Goal: Task Accomplishment & Management: Complete application form

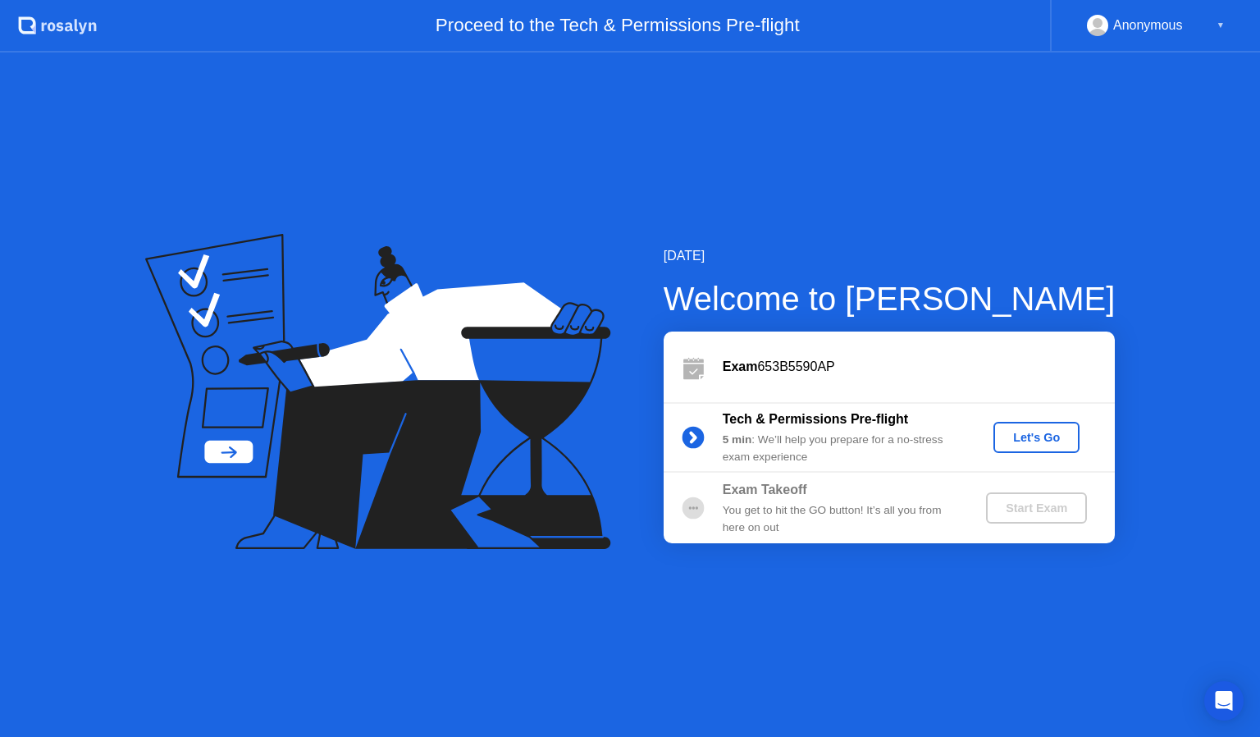
click at [1053, 437] on div "Let's Go" at bounding box center [1036, 437] width 73 height 13
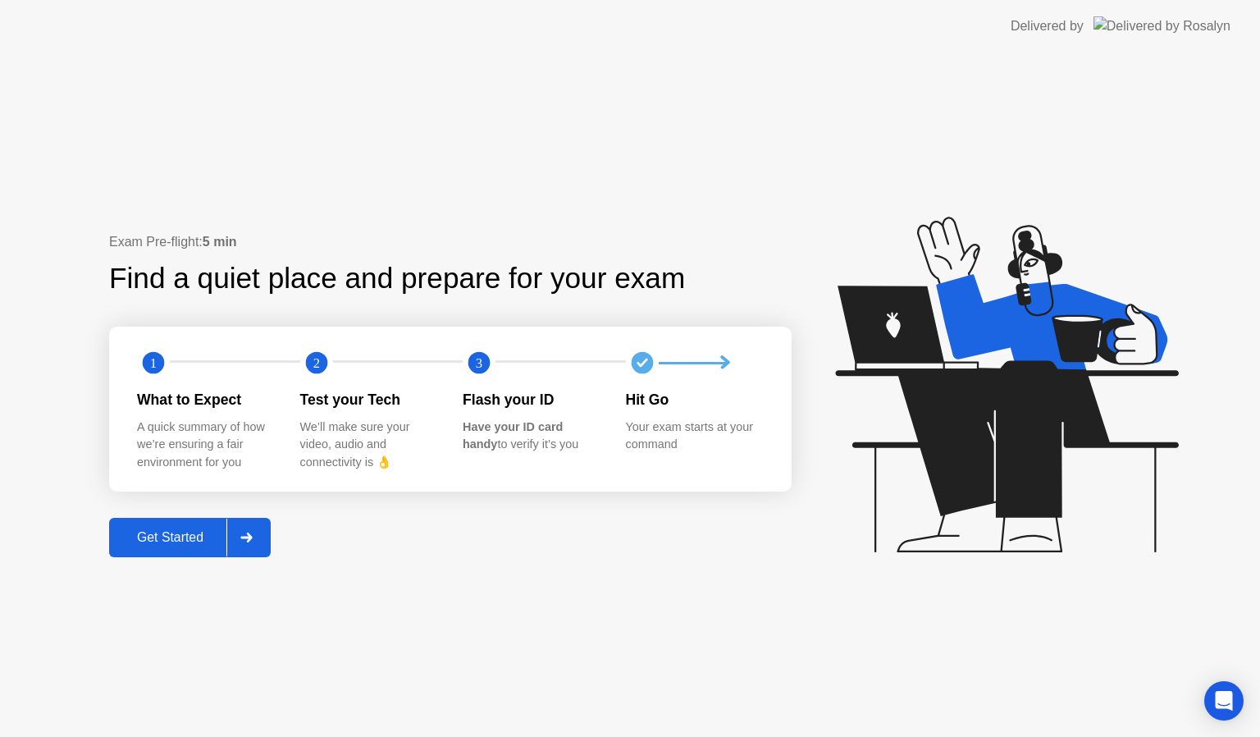
click at [166, 543] on div "Get Started" at bounding box center [170, 537] width 112 height 15
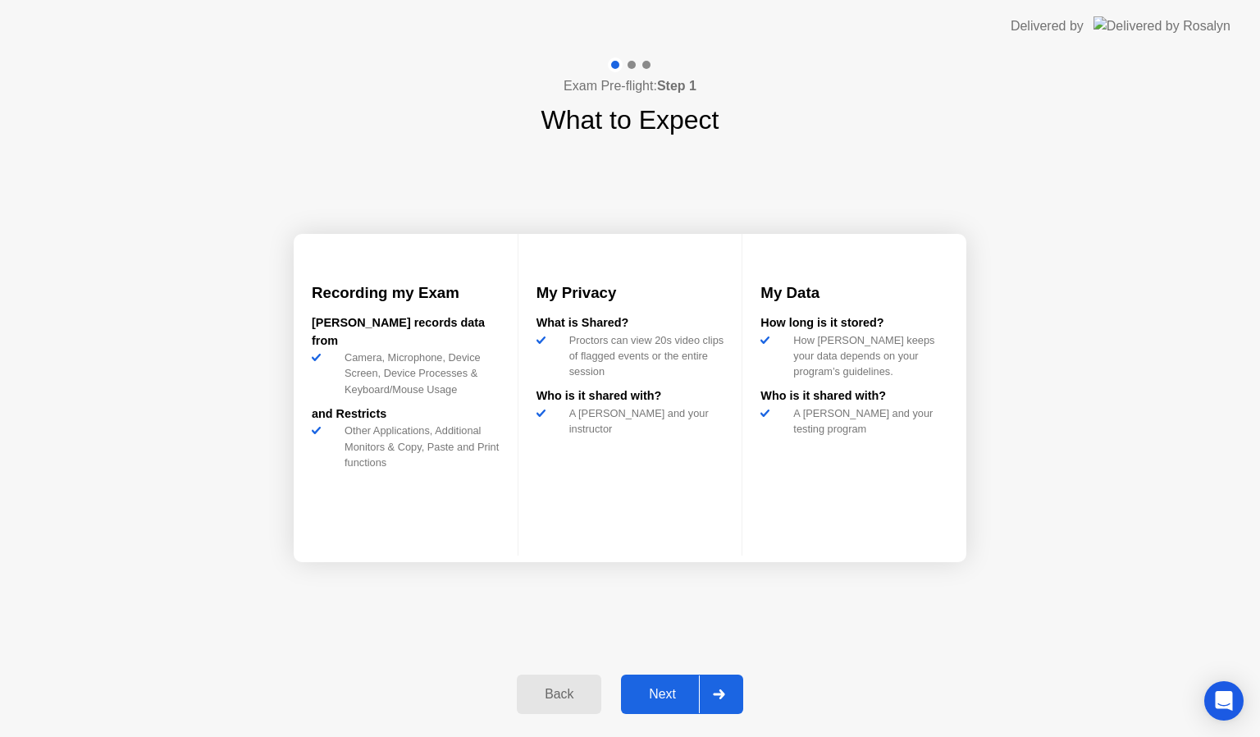
click at [666, 705] on button "Next" at bounding box center [682, 693] width 122 height 39
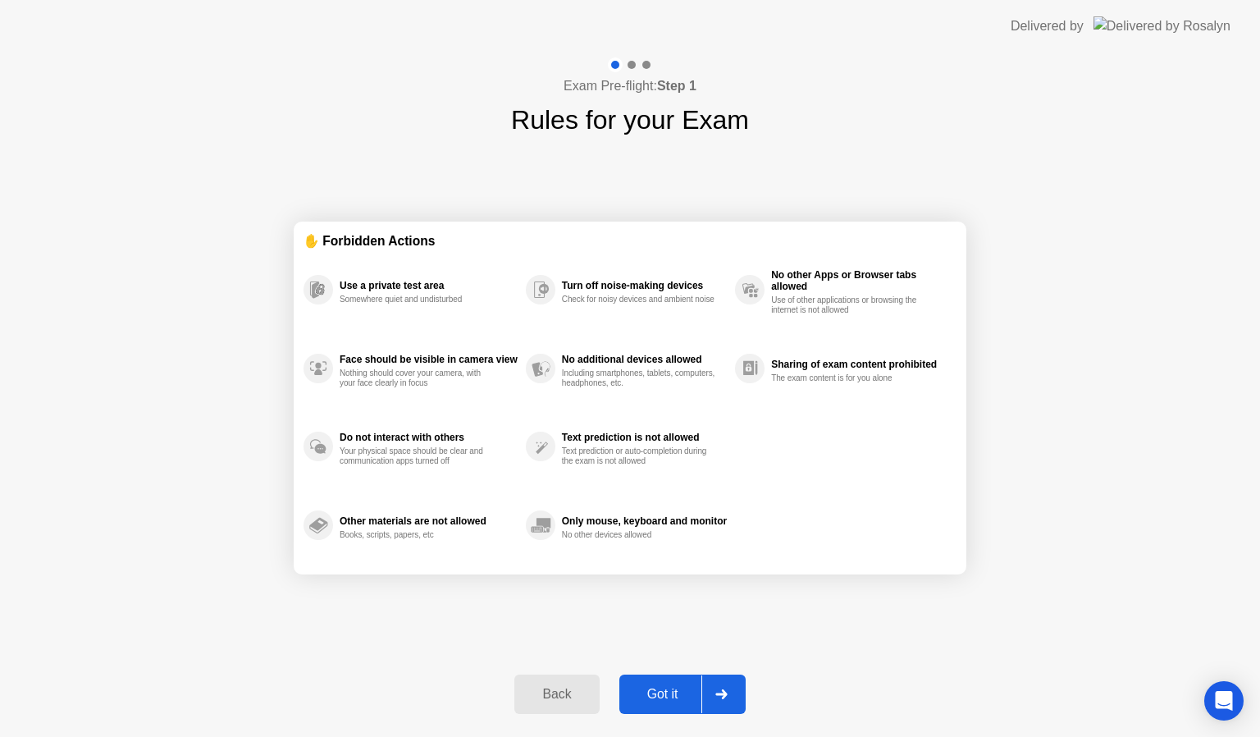
click at [664, 691] on div "Got it" at bounding box center [662, 694] width 77 height 15
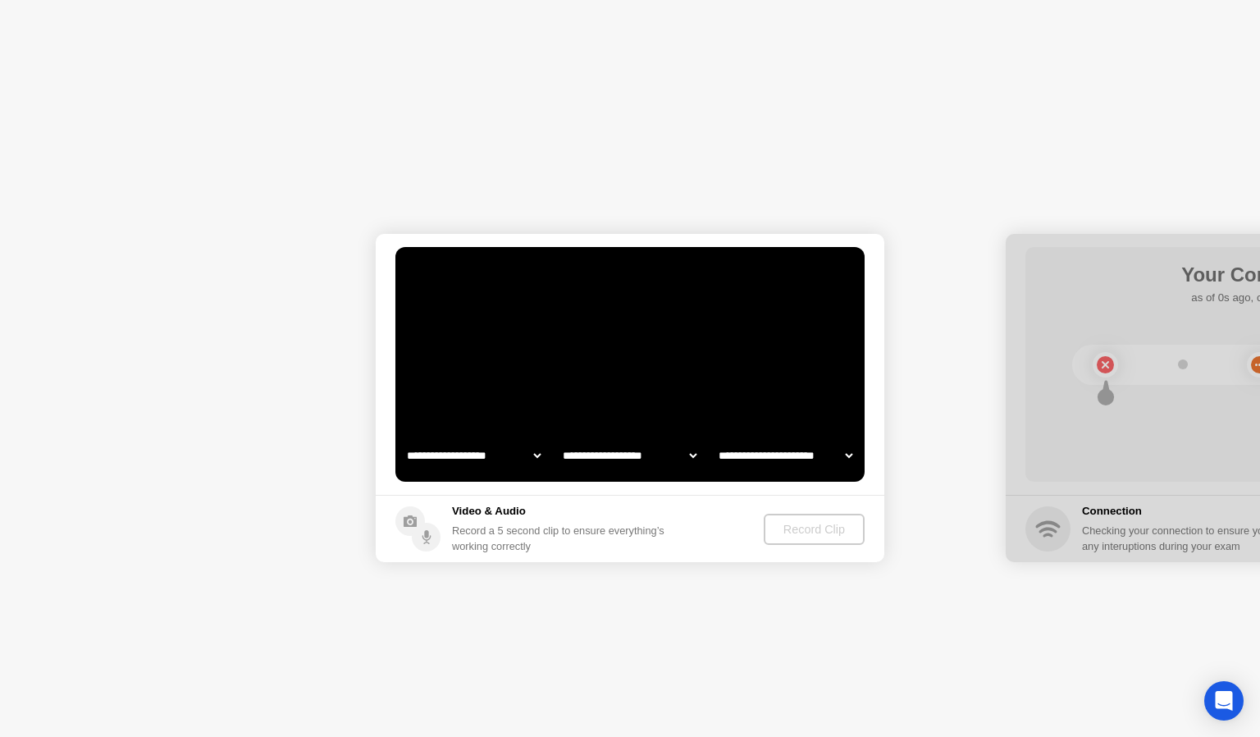
select select "**********"
select select "*******"
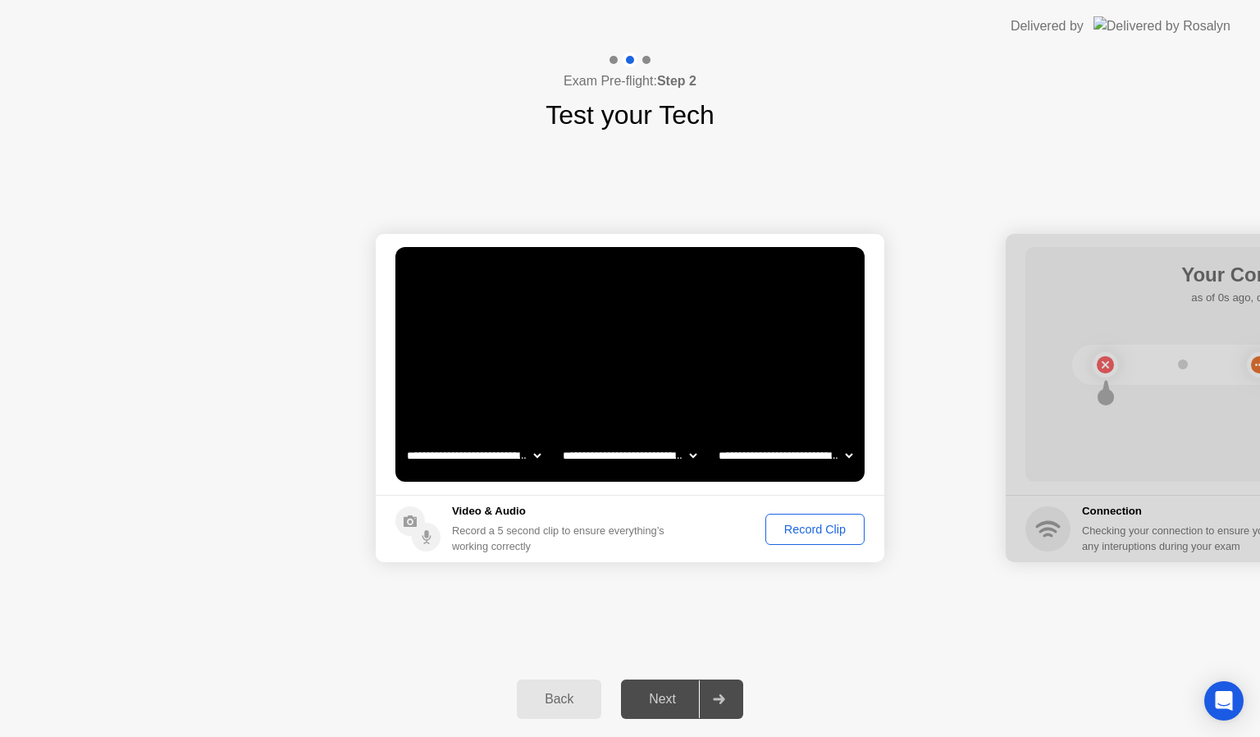
click at [832, 532] on div "Record Clip" at bounding box center [815, 529] width 88 height 13
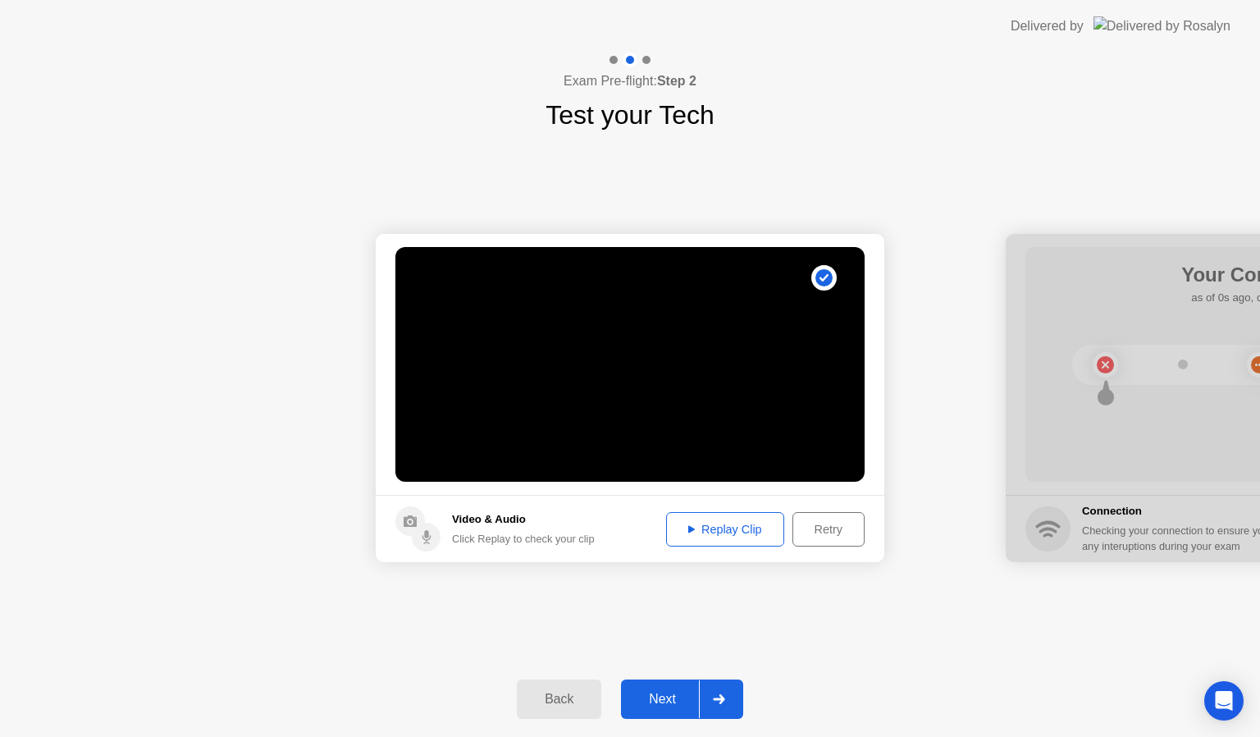
click at [740, 537] on button "Replay Clip" at bounding box center [725, 529] width 118 height 34
click at [815, 525] on div "Retry" at bounding box center [828, 529] width 61 height 13
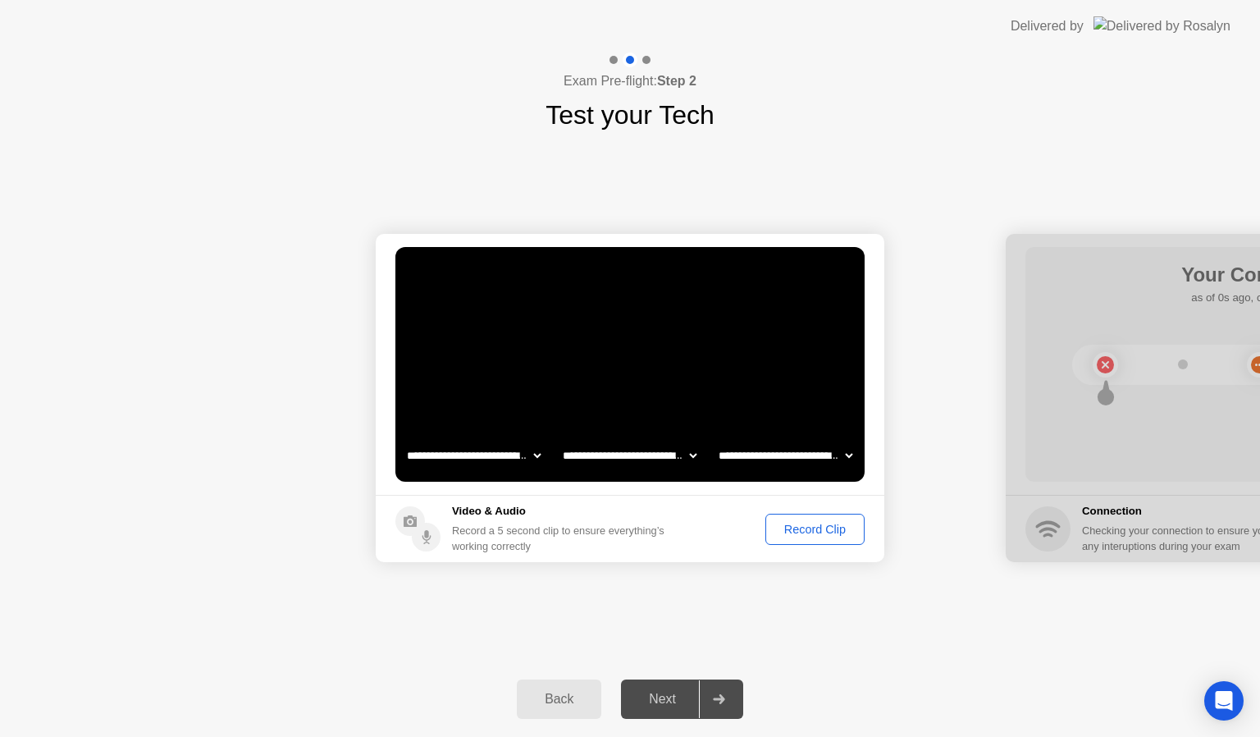
click at [819, 528] on div "Record Clip" at bounding box center [815, 529] width 88 height 13
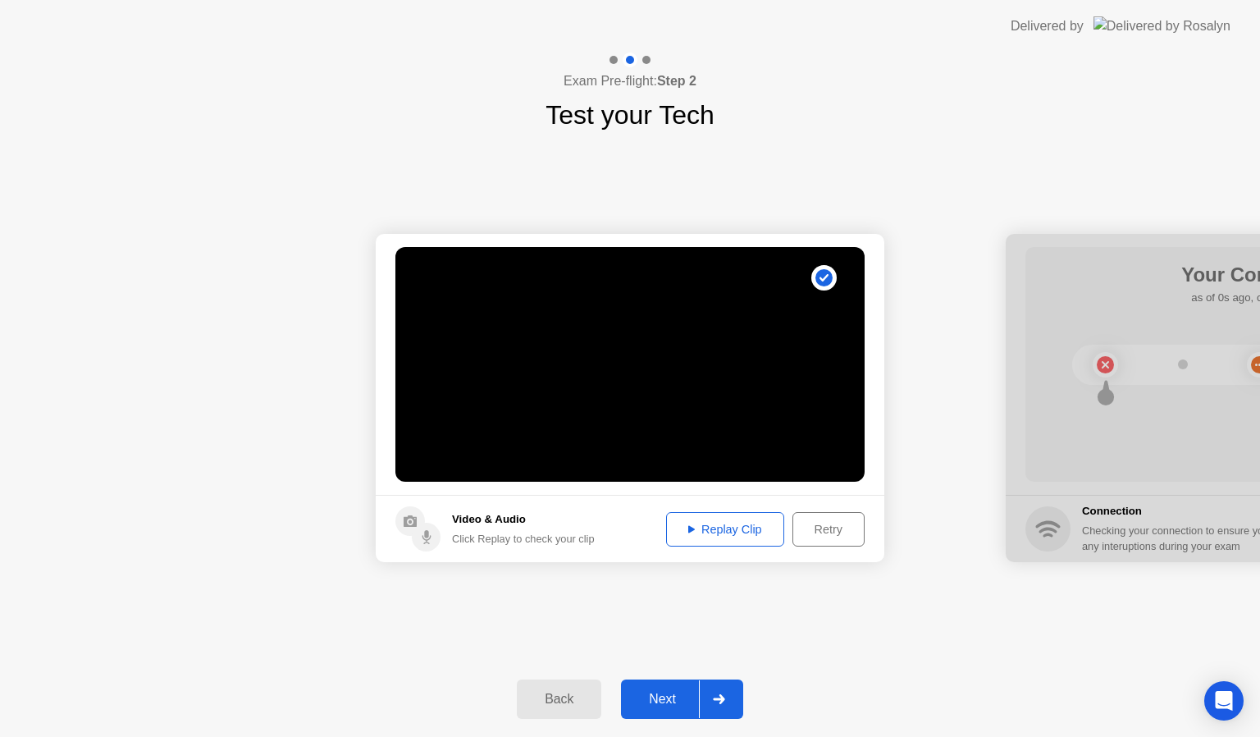
click at [771, 525] on div "Replay Clip" at bounding box center [725, 529] width 107 height 13
click at [655, 702] on div "Next" at bounding box center [662, 698] width 73 height 15
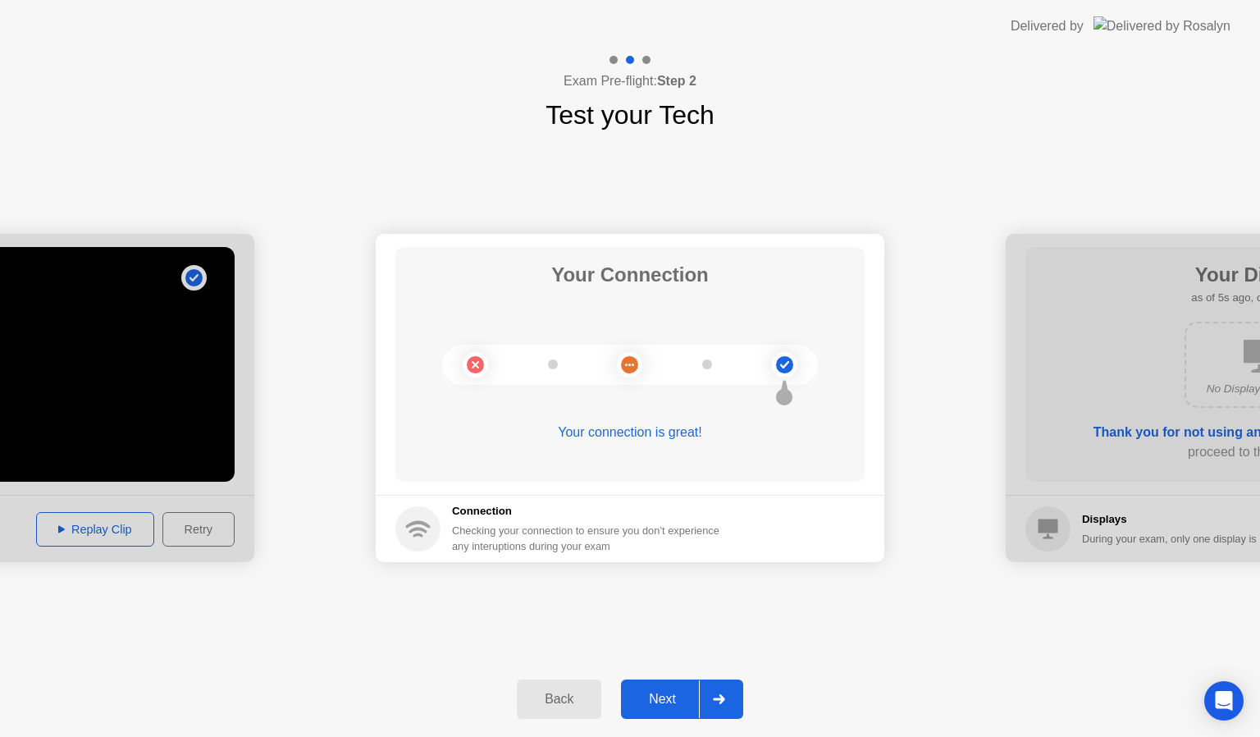
click at [648, 699] on div "Next" at bounding box center [662, 698] width 73 height 15
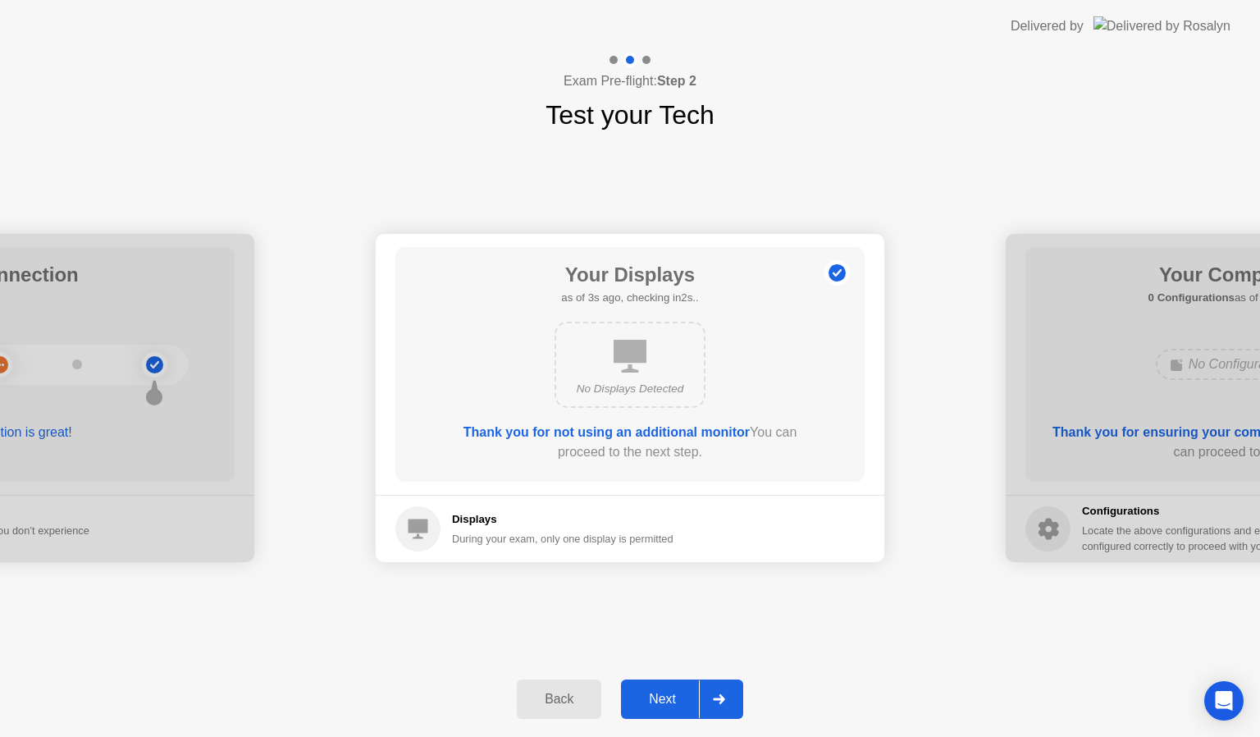
click at [648, 706] on div "Next" at bounding box center [662, 698] width 73 height 15
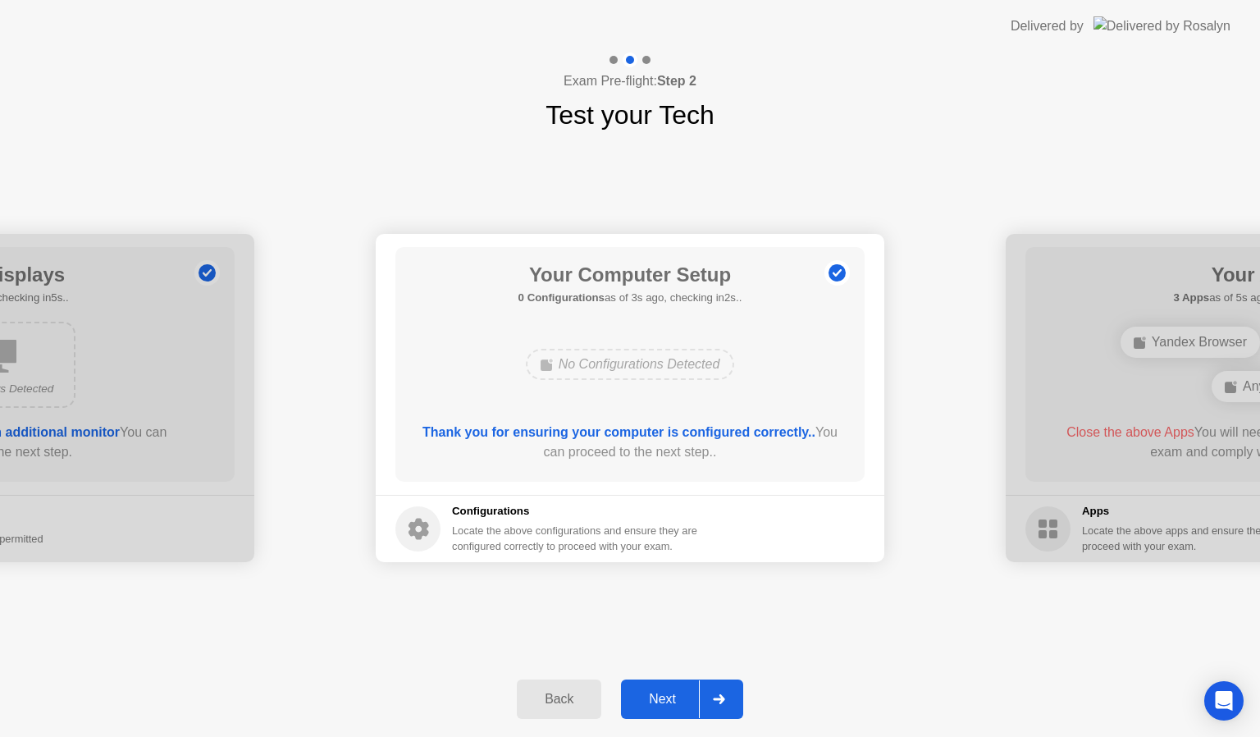
click at [642, 712] on button "Next" at bounding box center [682, 698] width 122 height 39
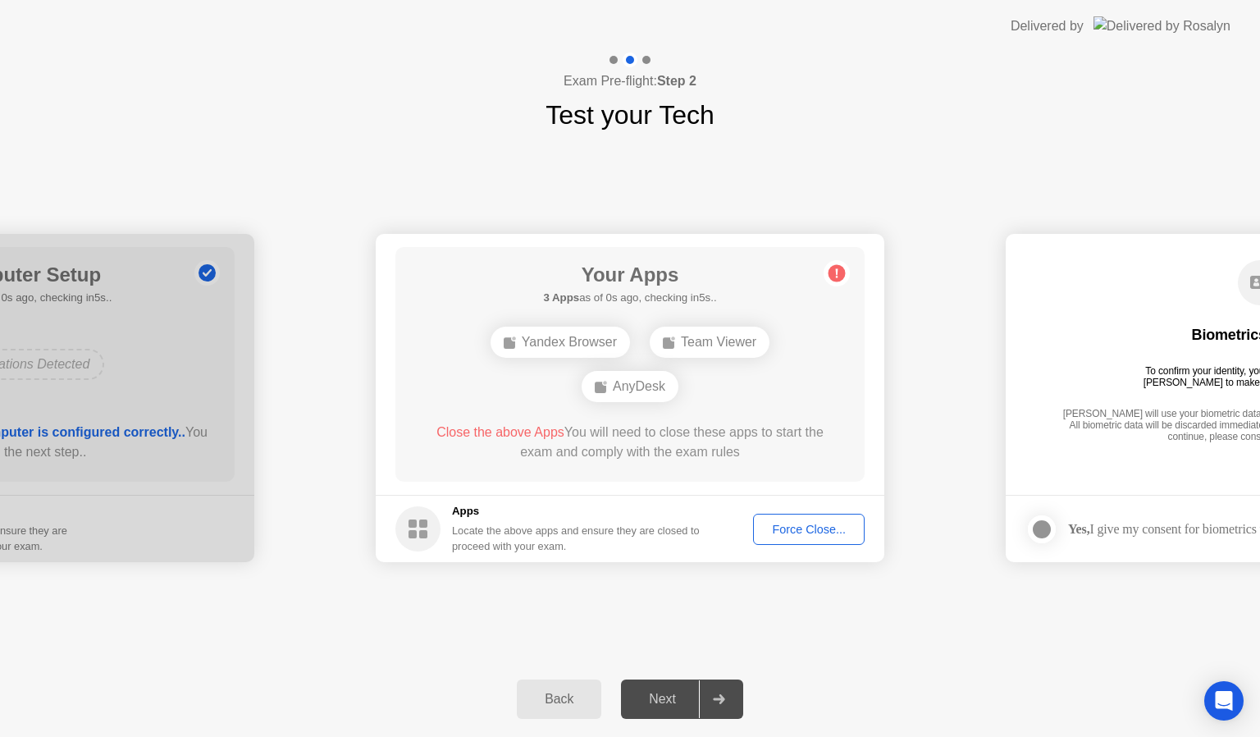
click at [514, 400] on div "Yandex Browser Team Viewer AnyDesk" at bounding box center [630, 364] width 376 height 89
click at [837, 271] on icon at bounding box center [837, 273] width 26 height 26
click at [837, 271] on icon at bounding box center [837, 273] width 2 height 9
click at [824, 527] on div "Force Close..." at bounding box center [809, 529] width 100 height 13
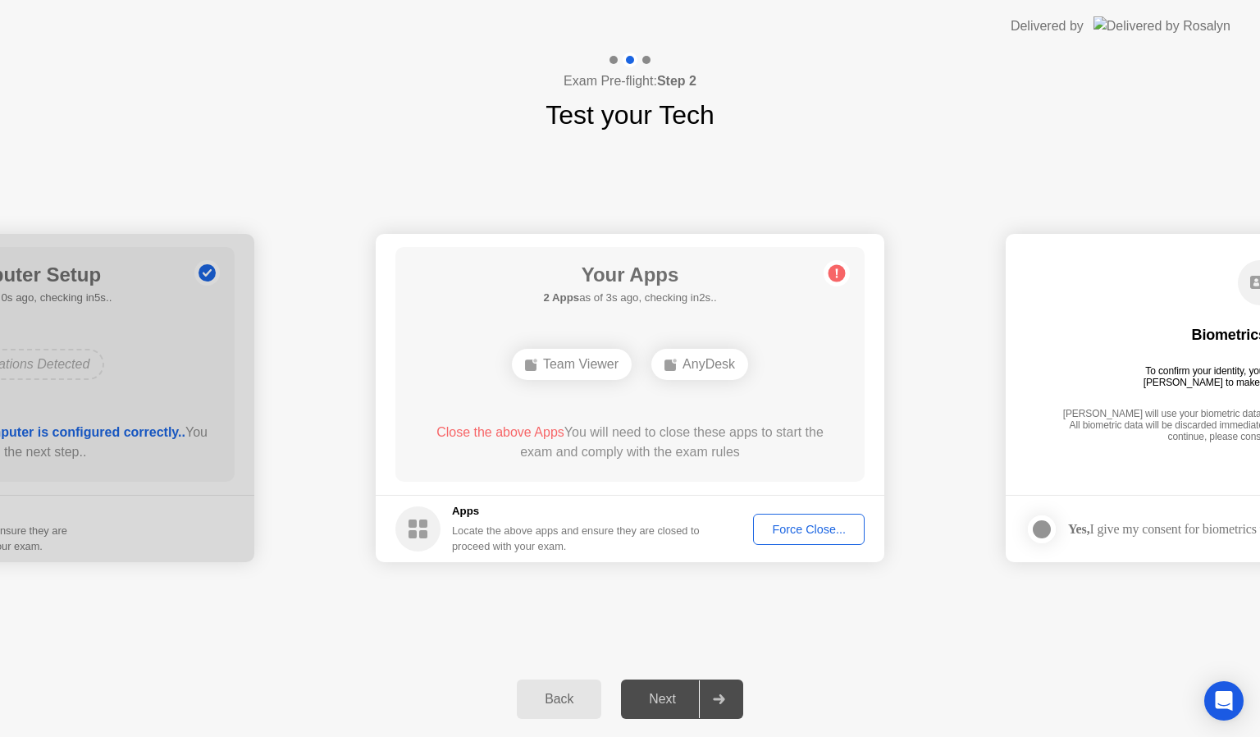
click at [506, 542] on div "Locate the above apps and ensure they are closed to proceed with your exam." at bounding box center [576, 538] width 249 height 31
click at [674, 704] on div "Next" at bounding box center [662, 698] width 73 height 15
click at [808, 528] on div "Force Close..." at bounding box center [809, 529] width 100 height 13
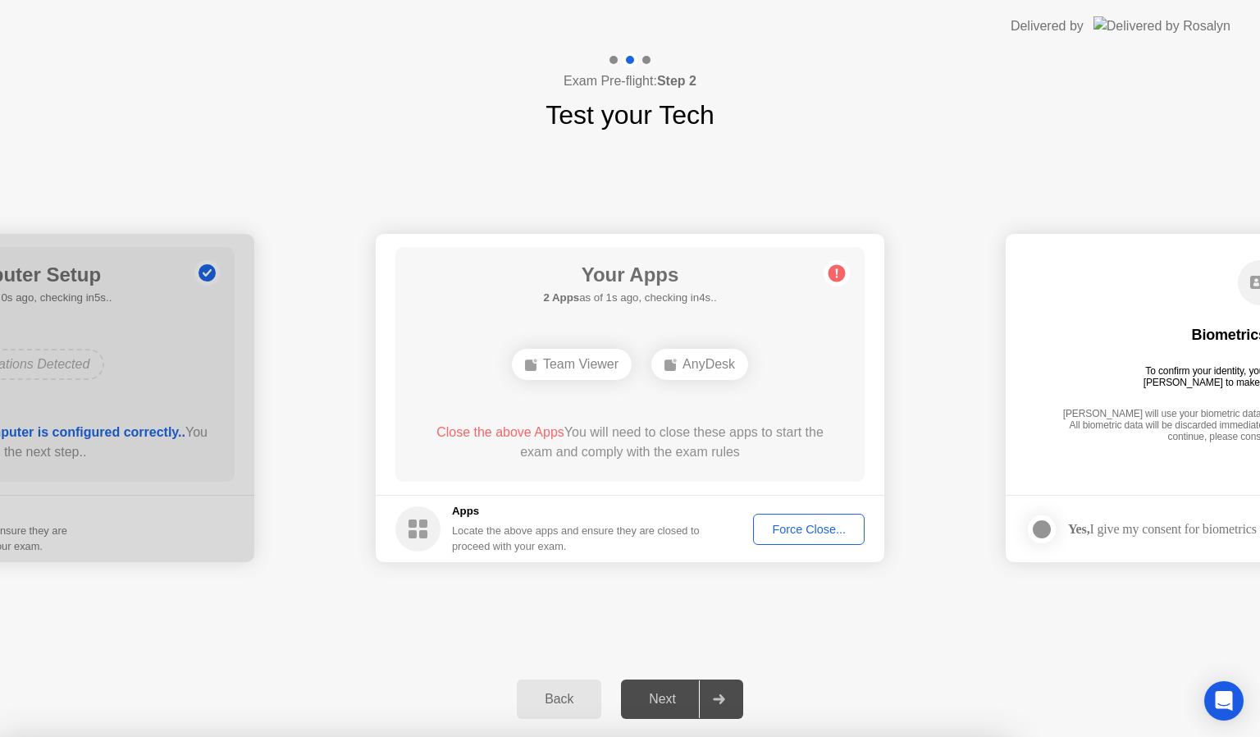
click at [801, 539] on button "Force Close..." at bounding box center [809, 528] width 112 height 31
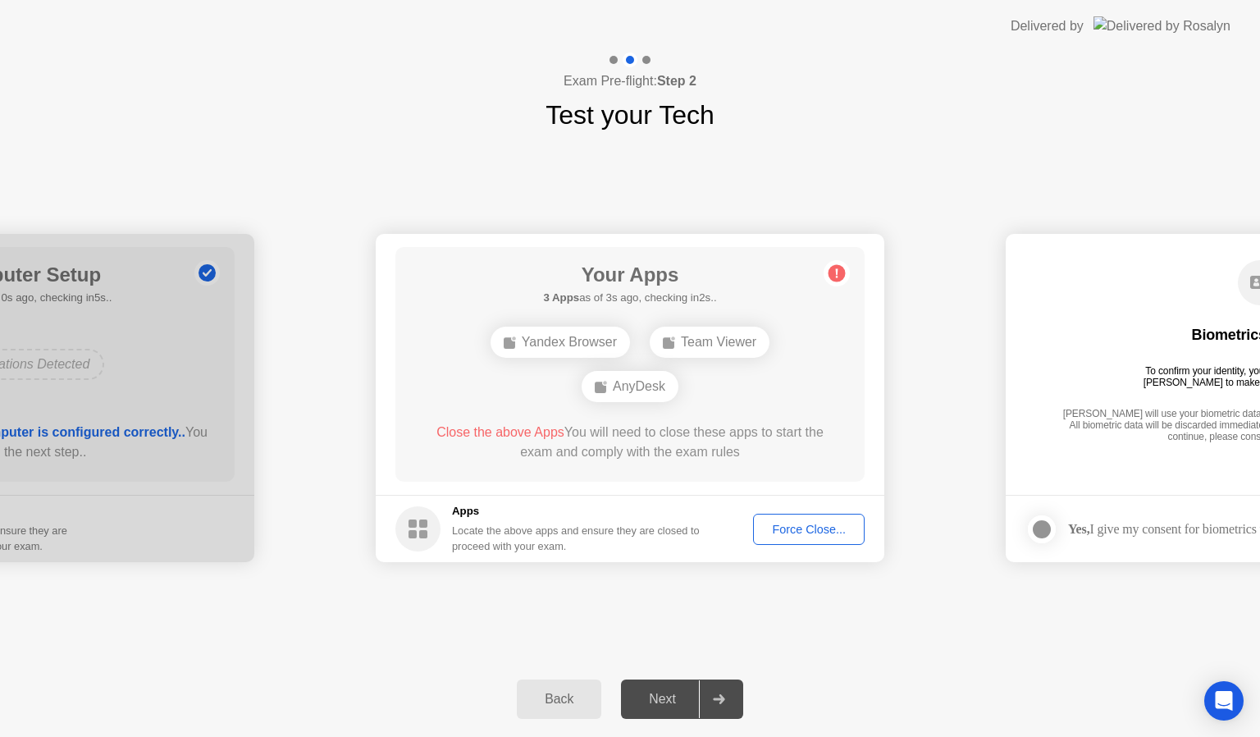
click at [805, 532] on div "Force Close..." at bounding box center [809, 529] width 100 height 13
click at [814, 527] on div "Force Close..." at bounding box center [809, 529] width 100 height 13
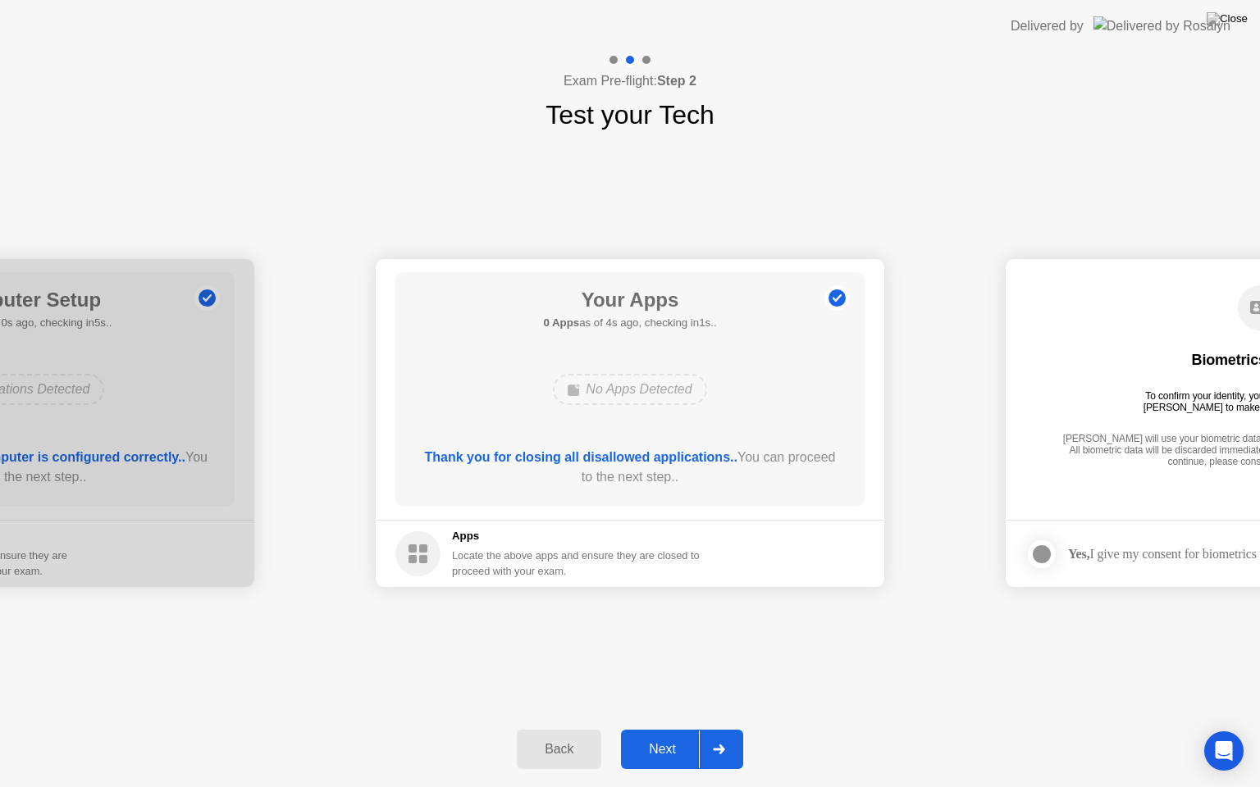
click at [661, 736] on div "Next" at bounding box center [662, 749] width 73 height 15
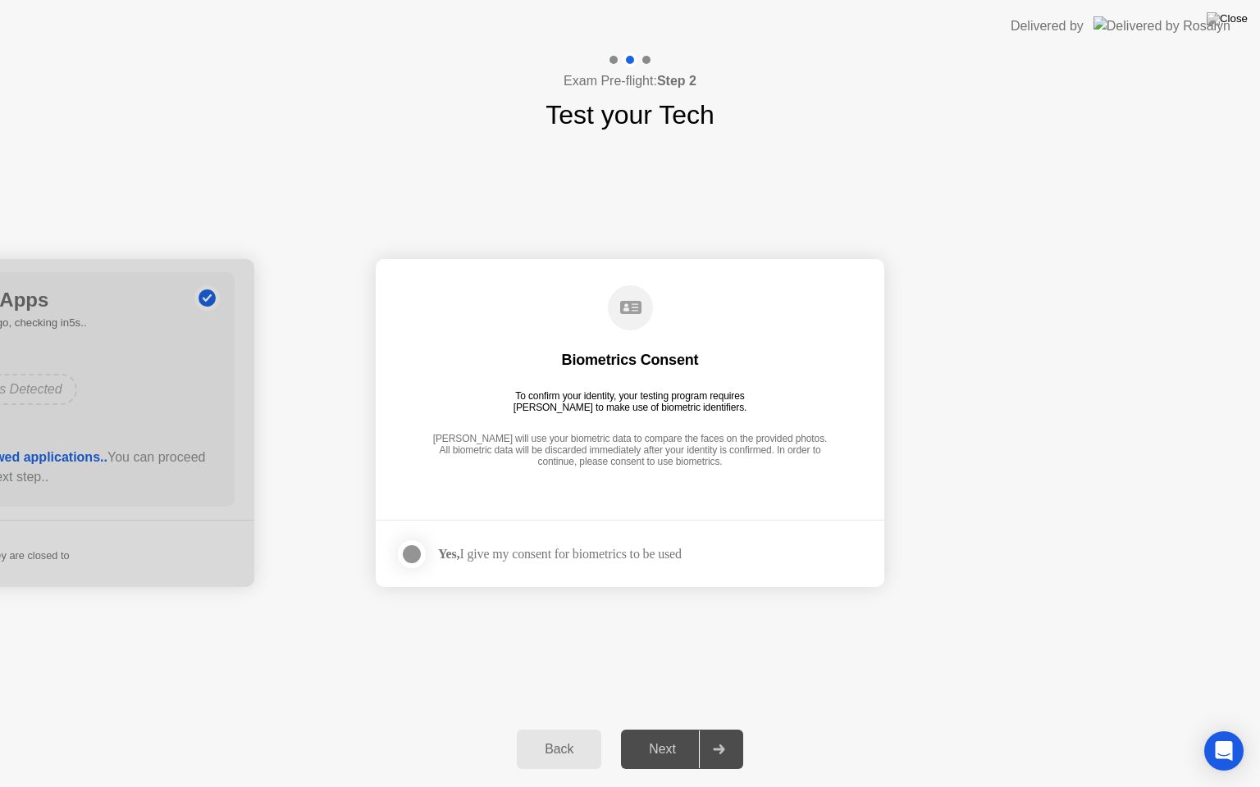
click at [413, 553] on div at bounding box center [412, 555] width 20 height 20
click at [678, 736] on button "Next" at bounding box center [682, 749] width 122 height 39
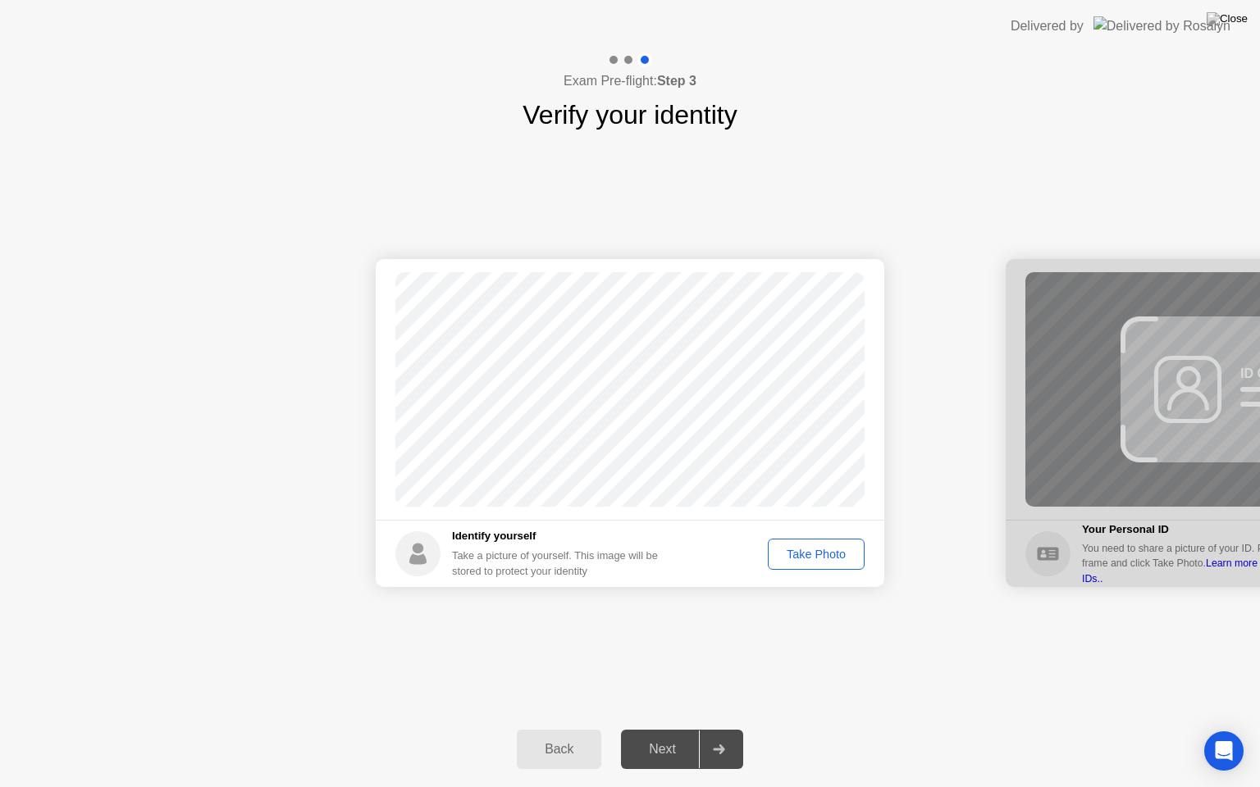
click at [828, 548] on div "Take Photo" at bounding box center [815, 554] width 85 height 13
click at [657, 736] on div "Next" at bounding box center [662, 749] width 73 height 15
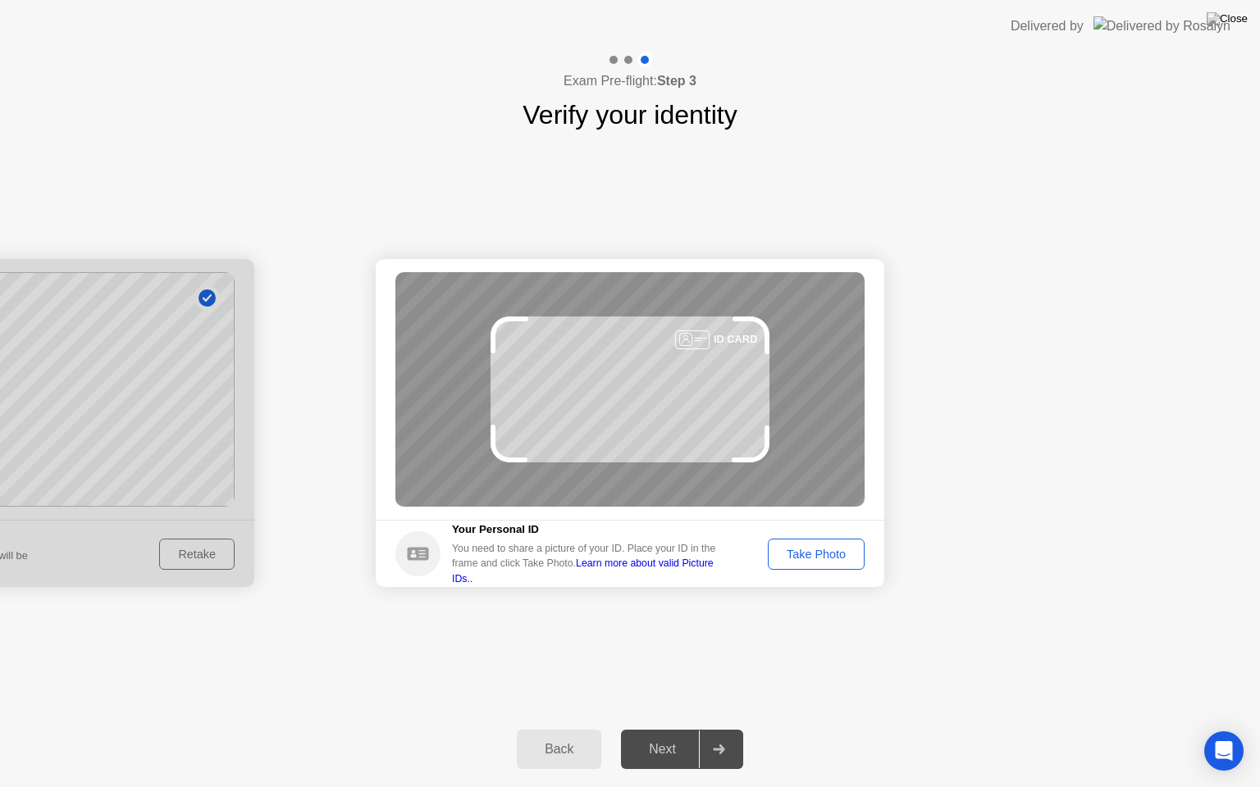
click at [835, 557] on div "Take Photo" at bounding box center [815, 554] width 85 height 13
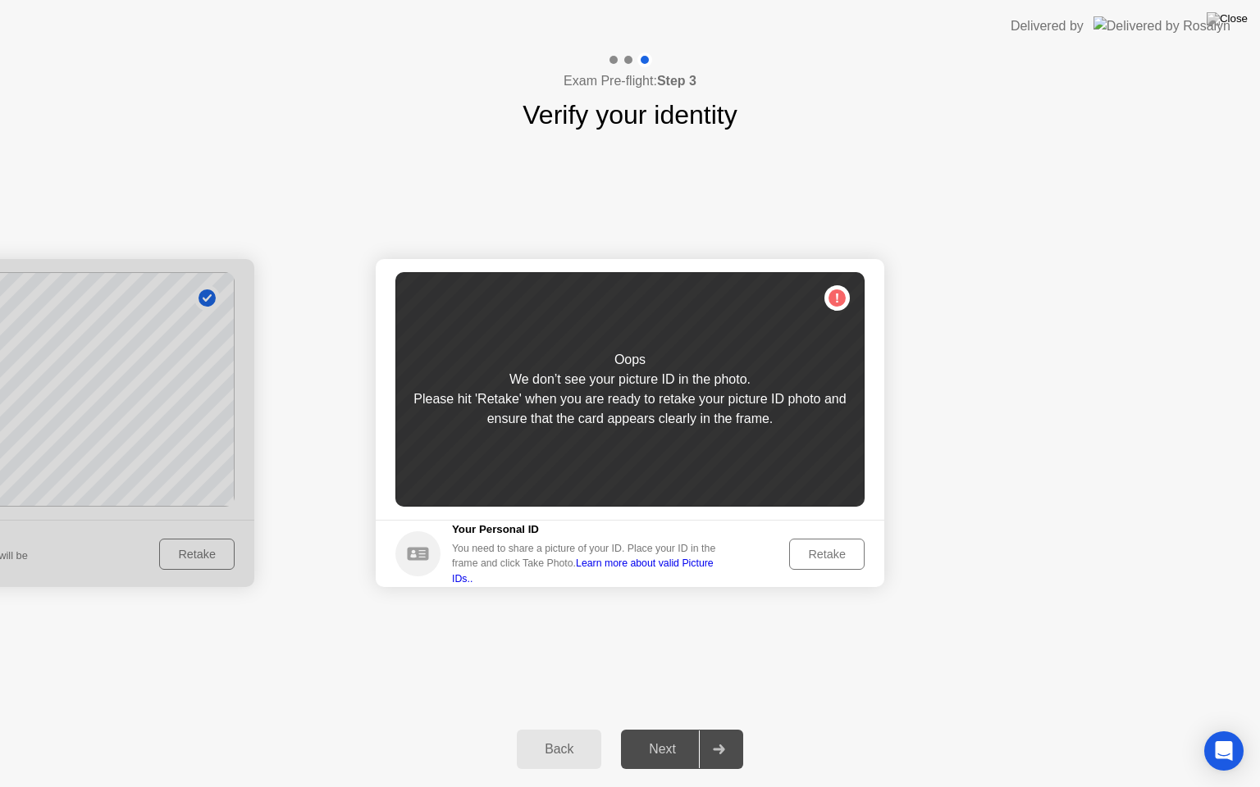
click at [824, 548] on div "Retake" at bounding box center [827, 554] width 64 height 13
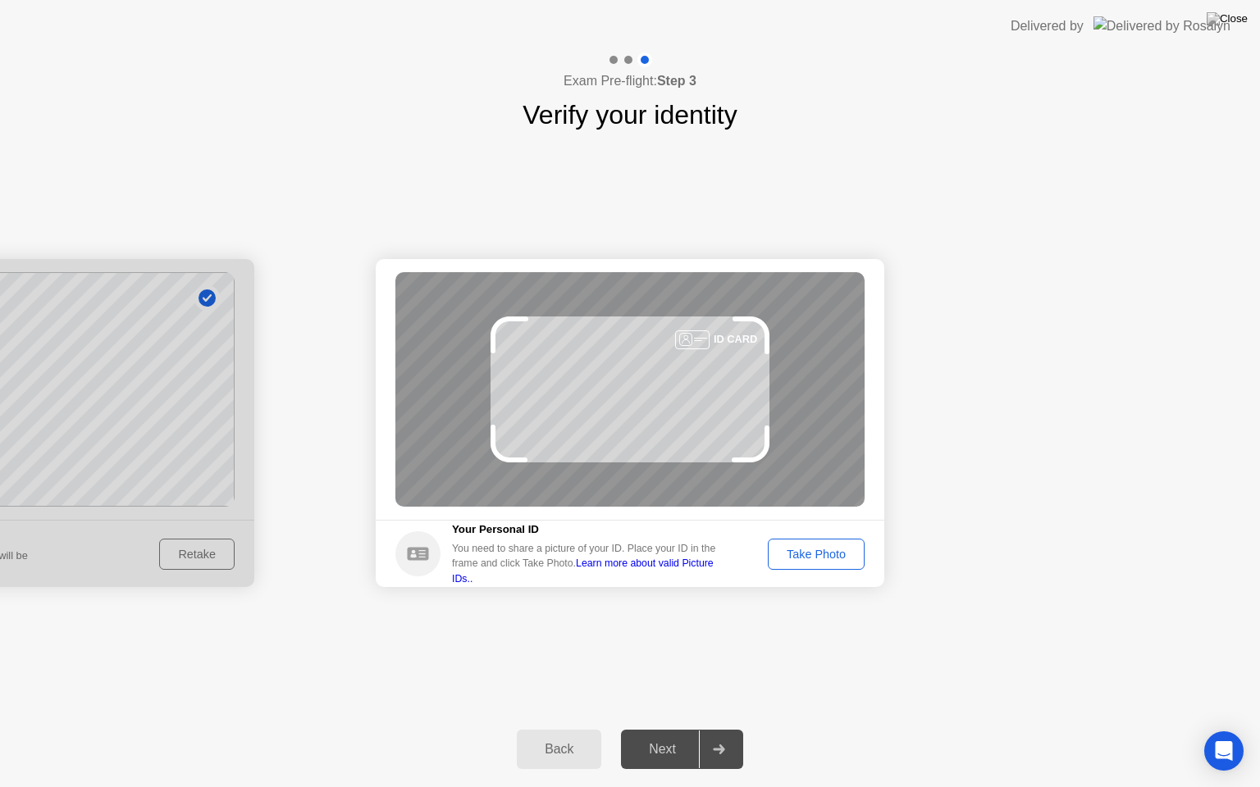
click at [830, 558] on div "Take Photo" at bounding box center [815, 554] width 85 height 13
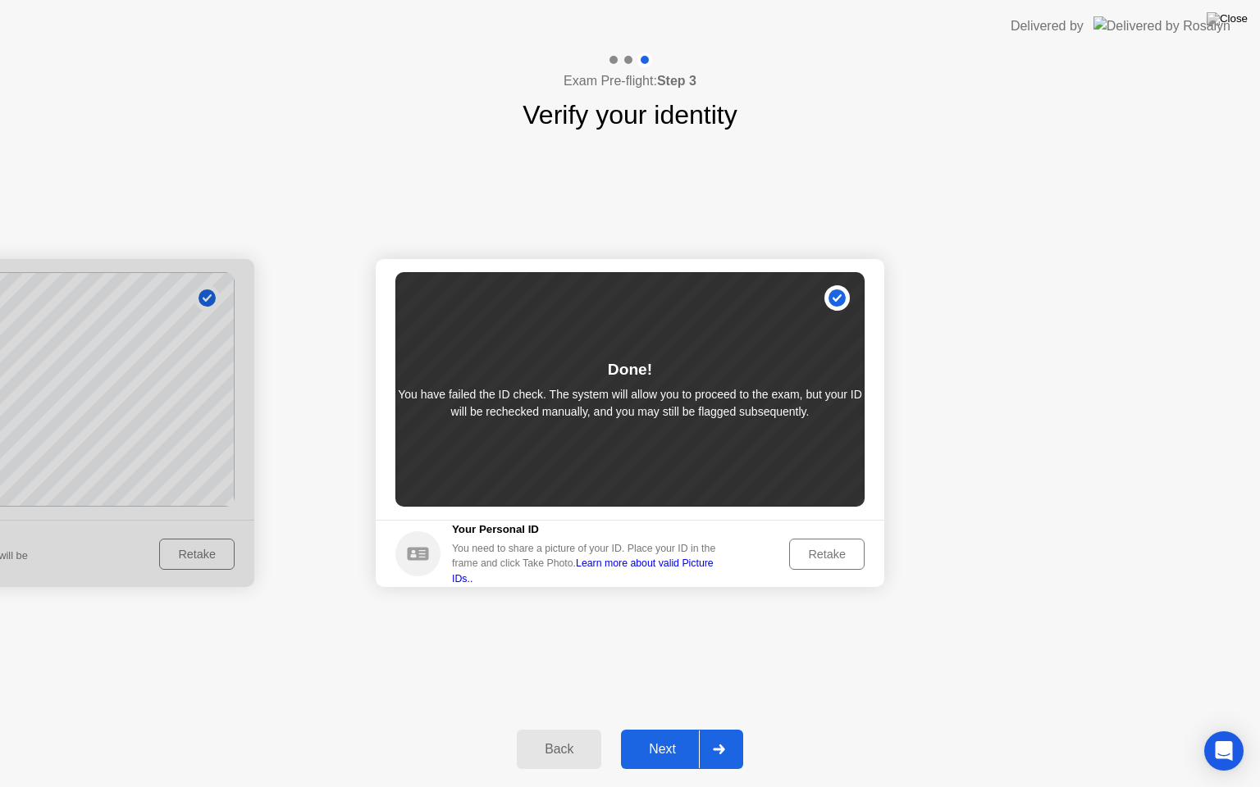
click at [803, 548] on div "Retake" at bounding box center [827, 554] width 64 height 13
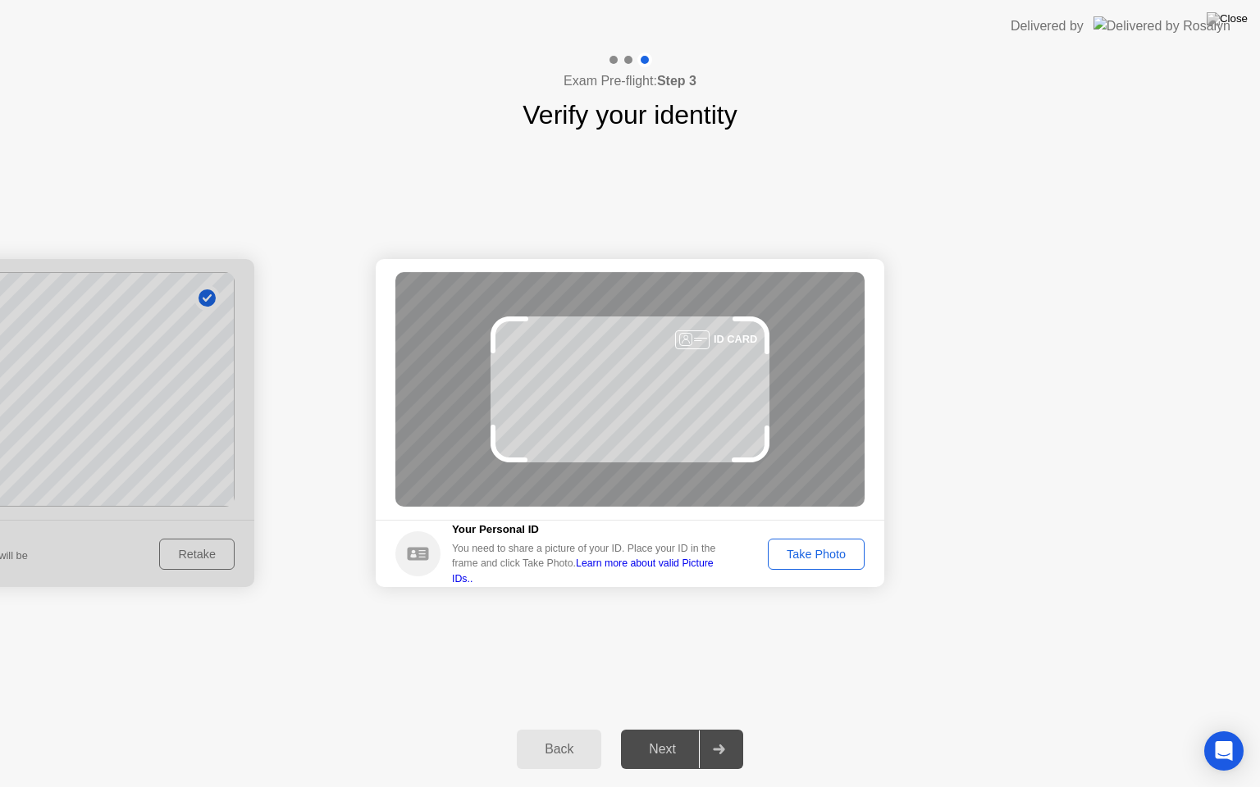
click at [564, 736] on div "Back" at bounding box center [559, 749] width 75 height 15
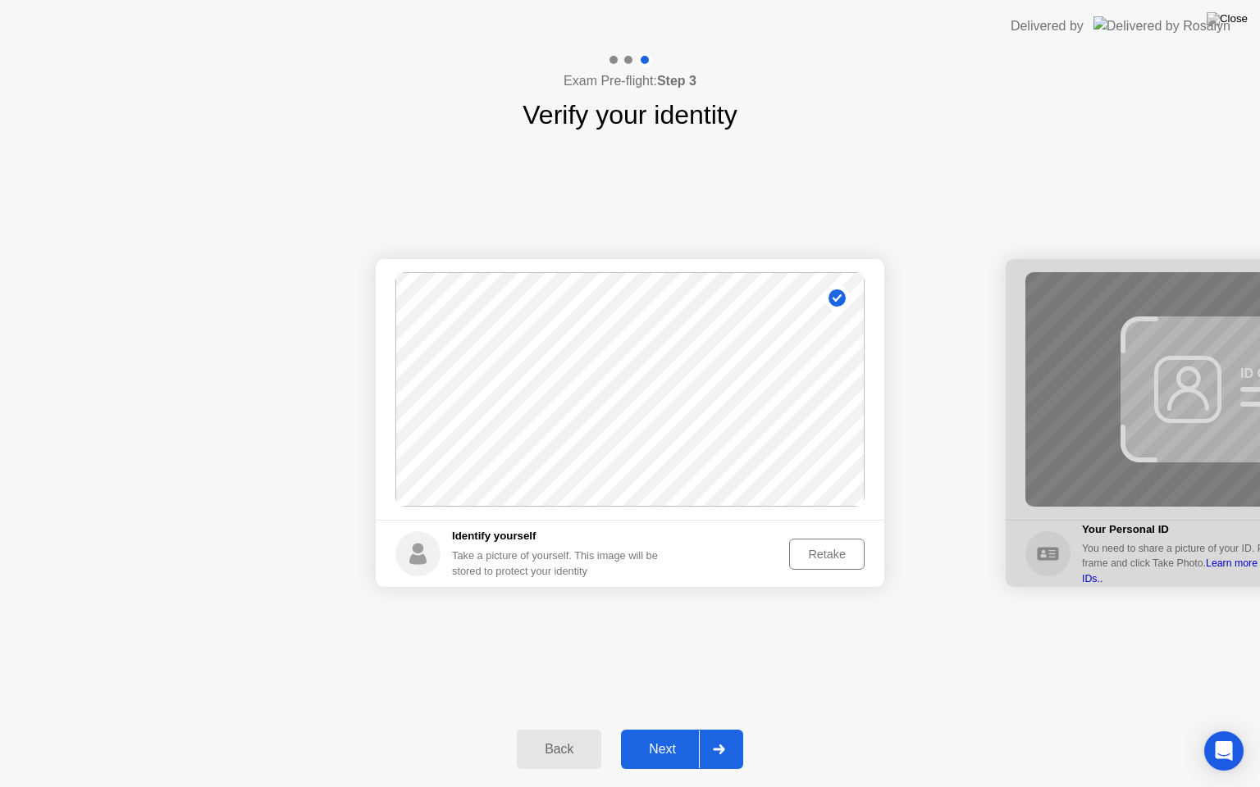
click at [689, 736] on div "Next" at bounding box center [662, 749] width 73 height 15
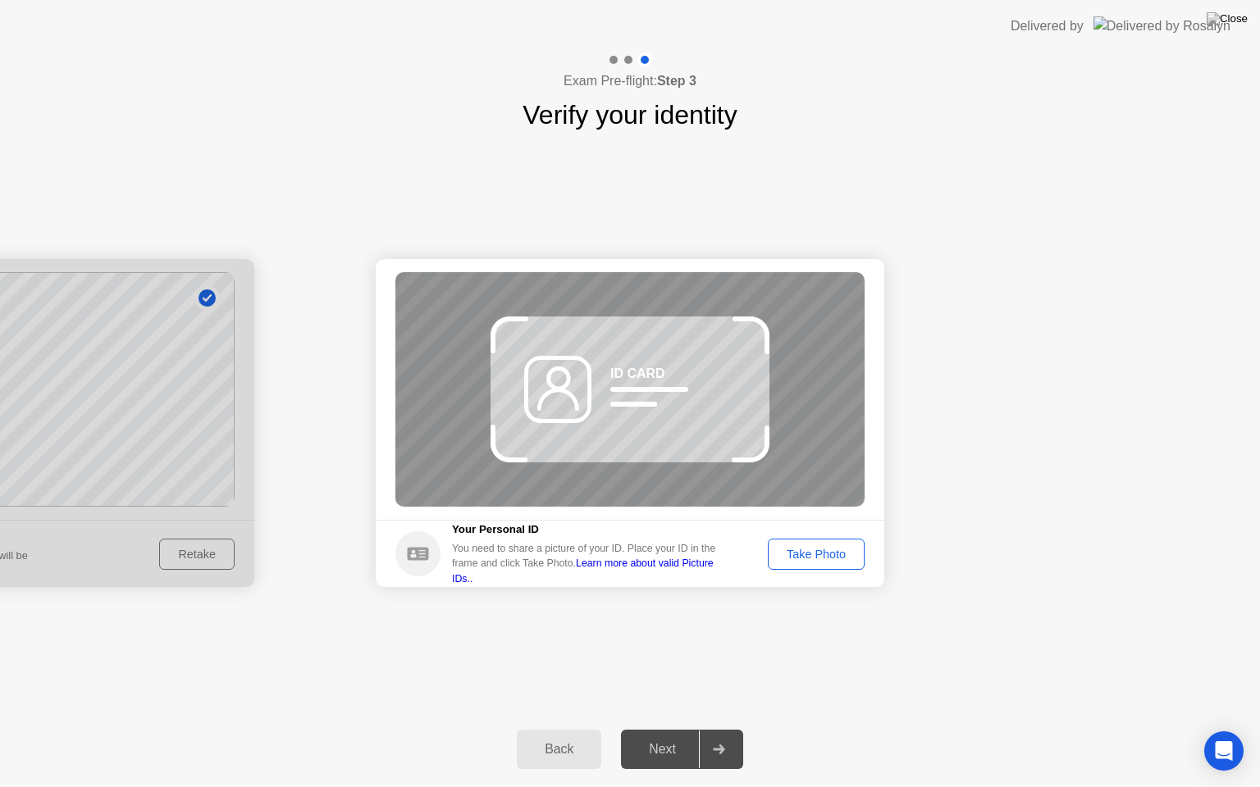
click at [810, 554] on div "Take Photo" at bounding box center [815, 554] width 85 height 13
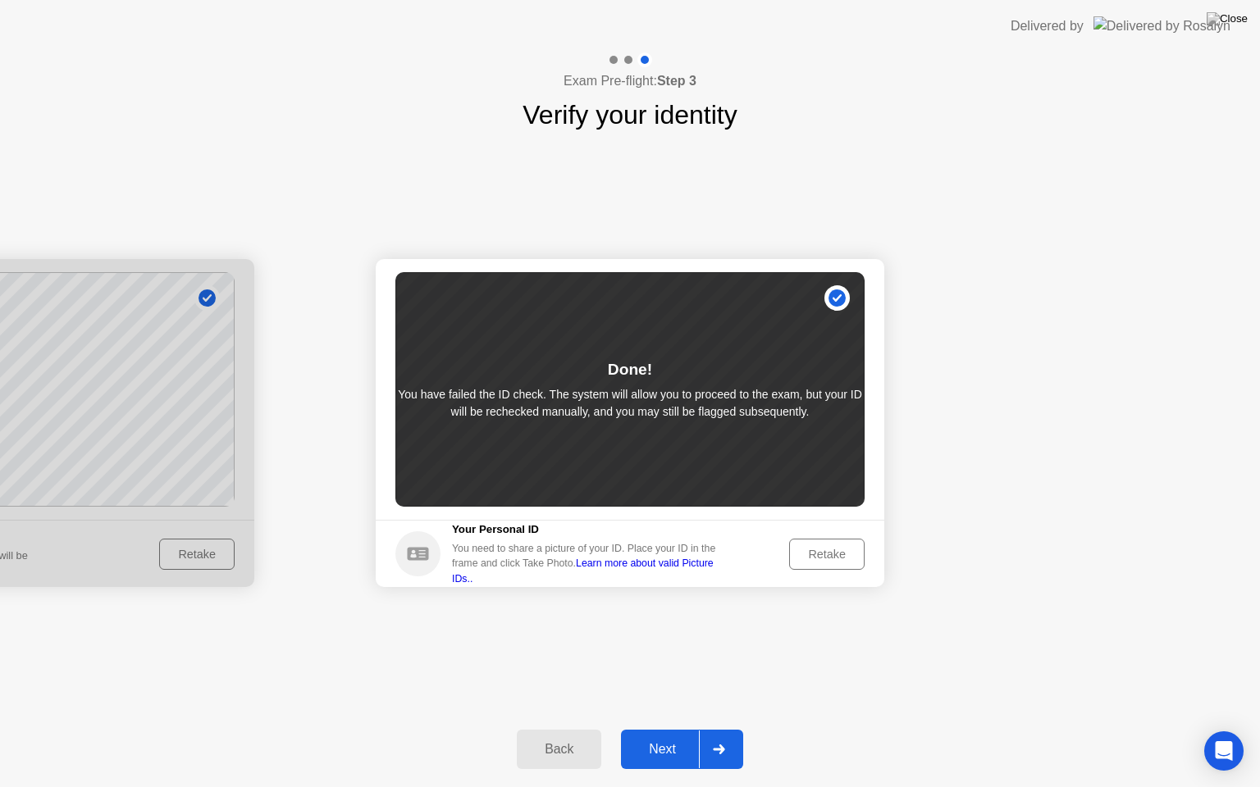
click at [665, 736] on div "Next" at bounding box center [662, 749] width 73 height 15
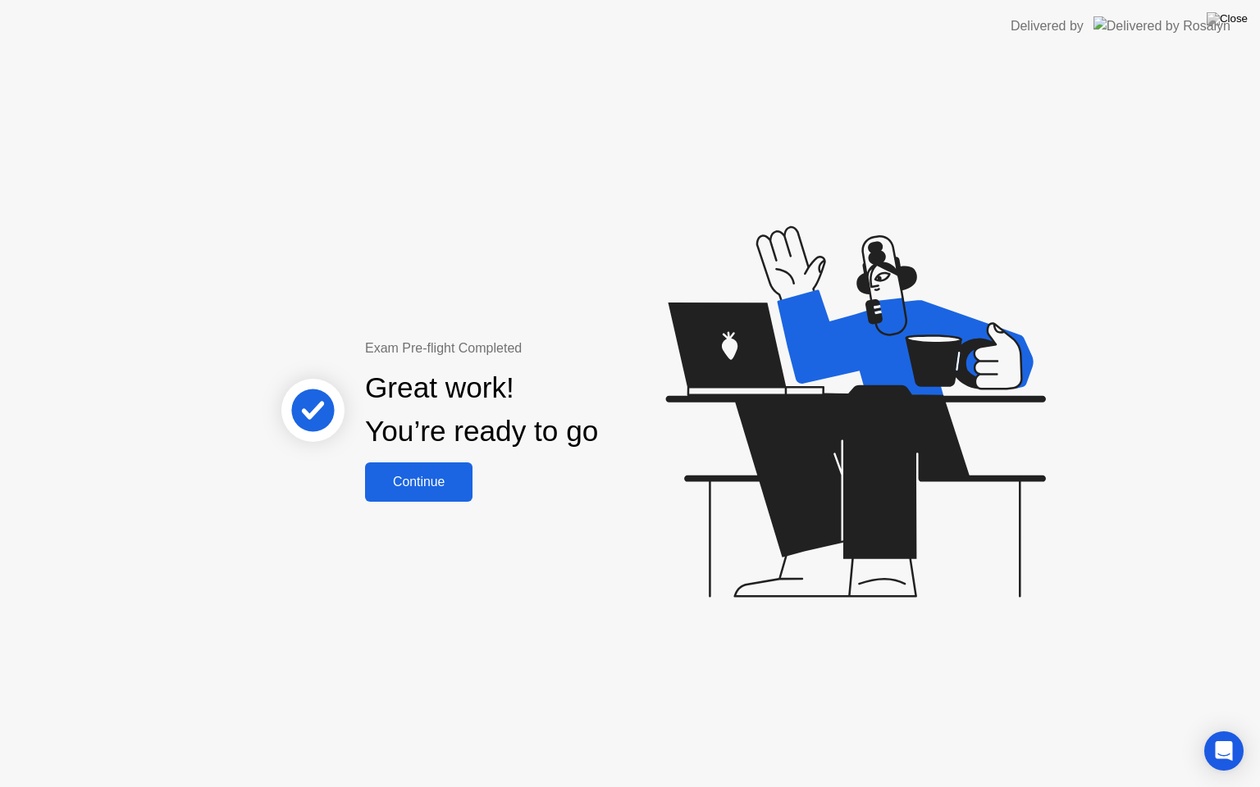
click at [436, 476] on div "Continue" at bounding box center [419, 482] width 98 height 15
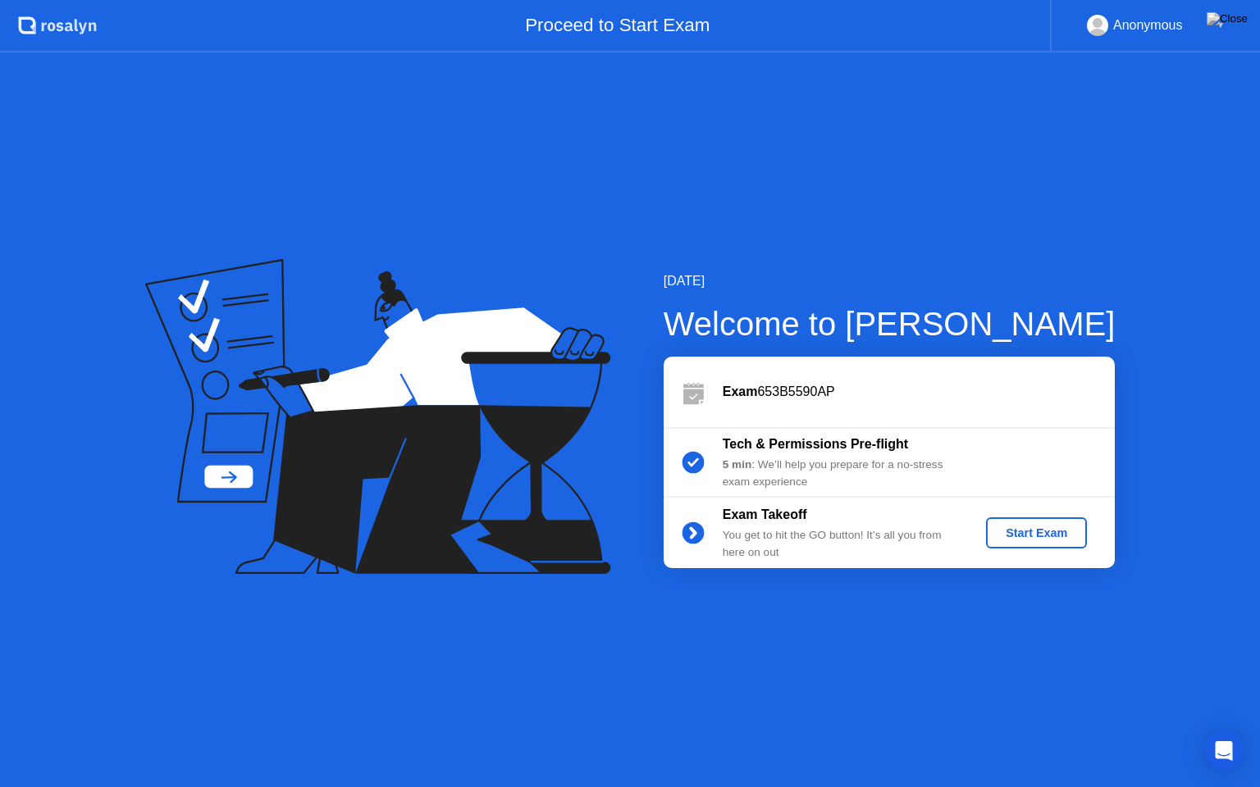
click at [1063, 530] on div "Start Exam" at bounding box center [1037, 533] width 88 height 13
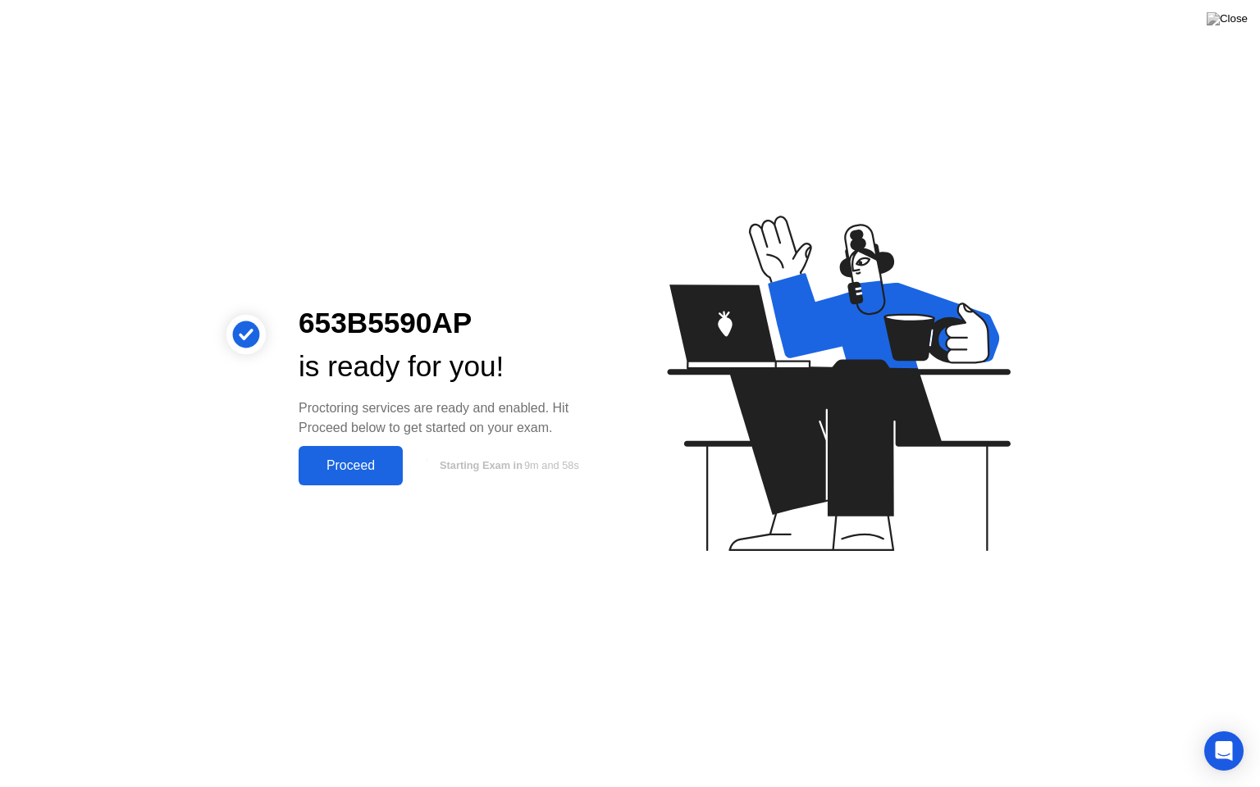
click at [367, 476] on button "Proceed" at bounding box center [351, 465] width 104 height 39
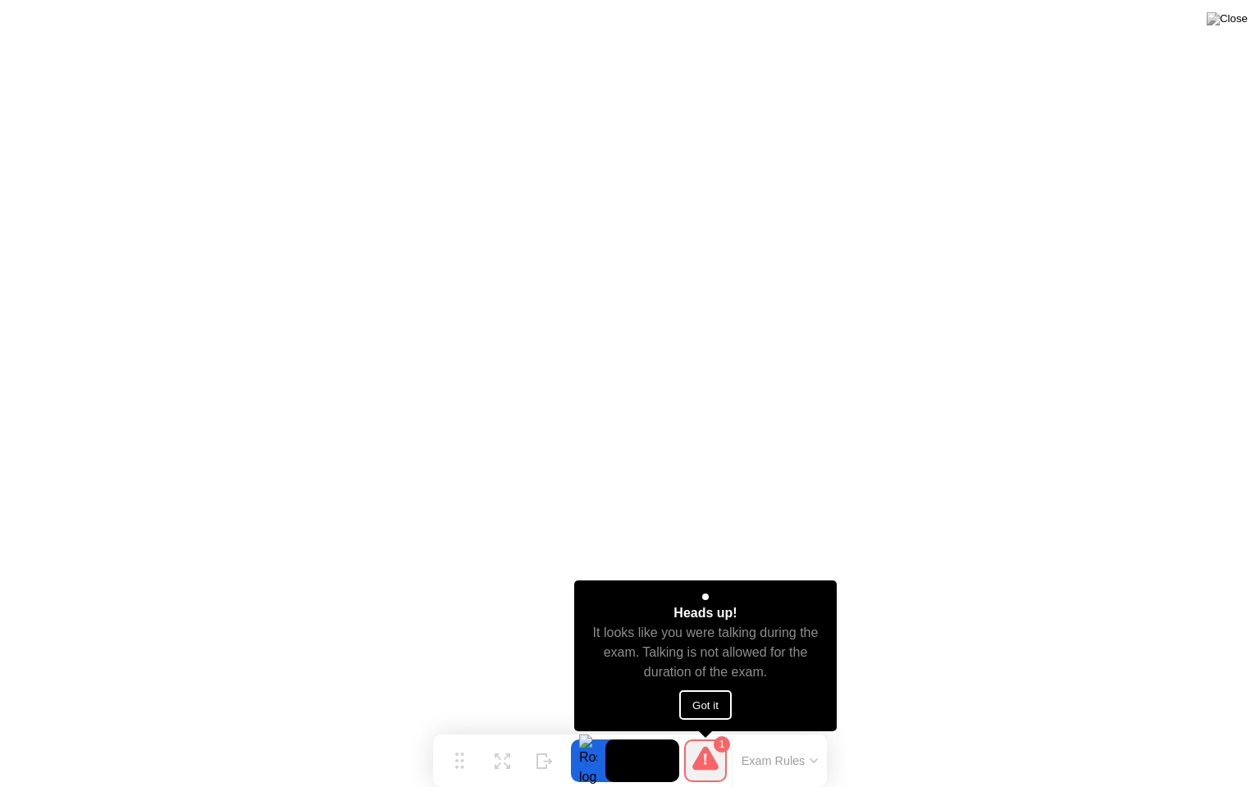
click at [702, 712] on button "Got it" at bounding box center [705, 706] width 52 height 30
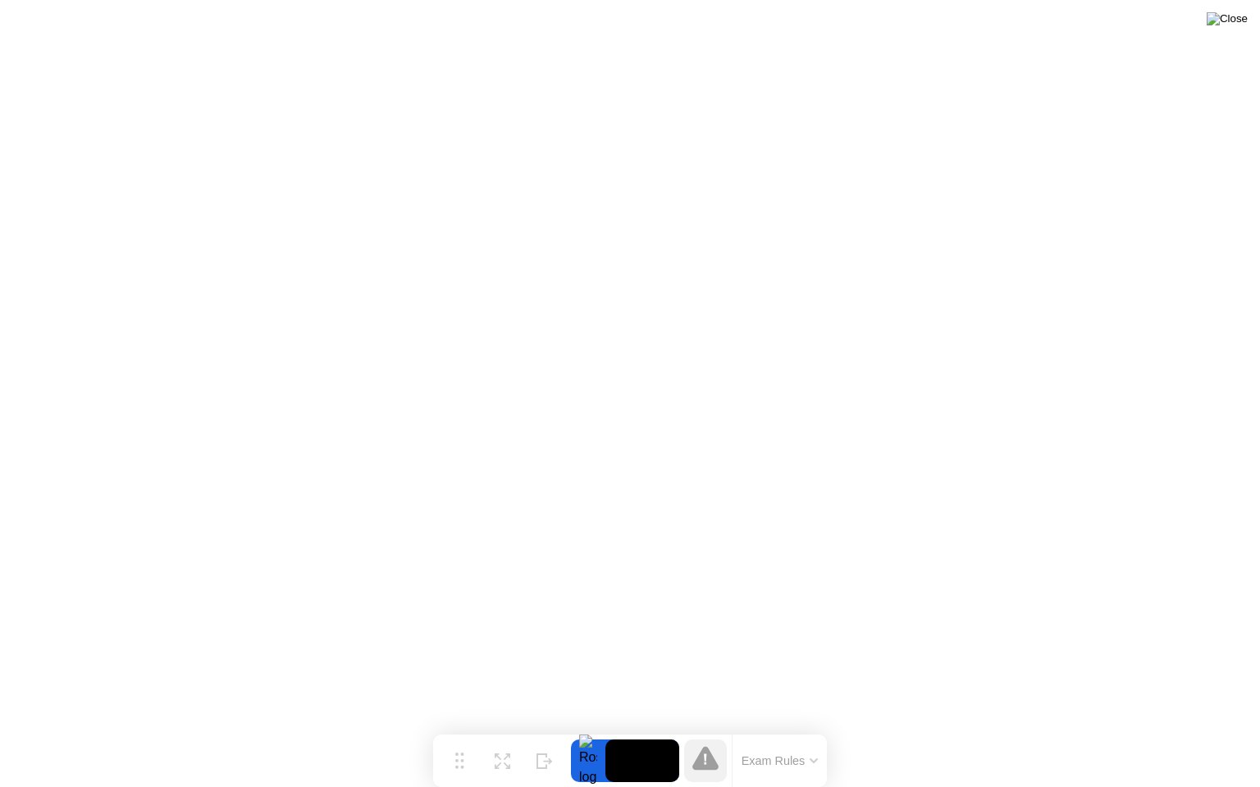
click at [1239, 19] on img at bounding box center [1227, 18] width 41 height 13
